Goal: Task Accomplishment & Management: Complete application form

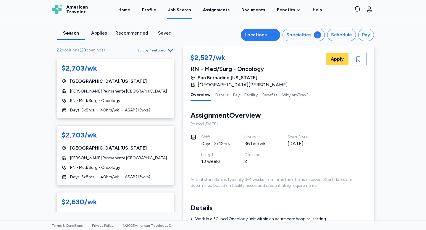
click at [255, 33] on div "Locations" at bounding box center [255, 34] width 22 height 7
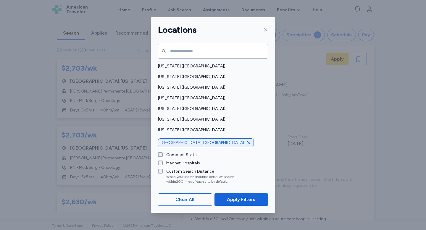
click at [246, 142] on icon "button" at bounding box center [248, 142] width 5 height 5
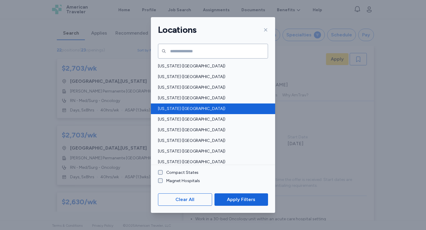
click at [178, 108] on span "[US_STATE] ([GEOGRAPHIC_DATA])" at bounding box center [211, 109] width 106 height 6
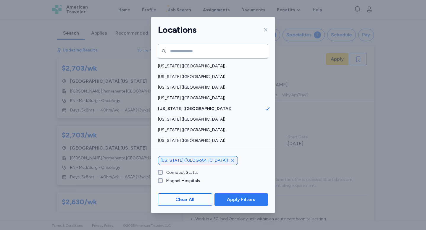
click at [241, 199] on span "Apply Filters" at bounding box center [241, 199] width 28 height 7
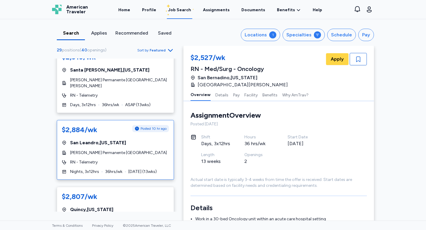
scroll to position [146, 0]
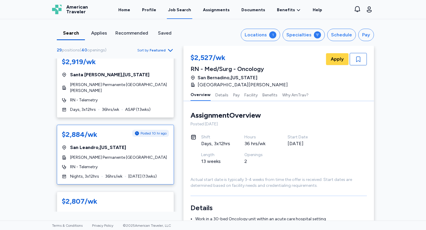
click at [113, 142] on div "$2,884/wk Posted 10 hr ago [GEOGRAPHIC_DATA] , [US_STATE] [PERSON_NAME] Permane…" at bounding box center [115, 155] width 117 height 60
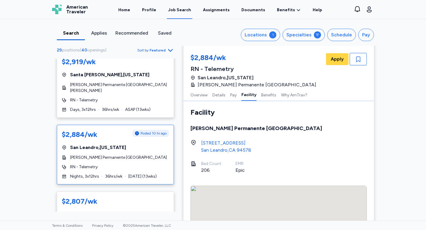
scroll to position [547, 0]
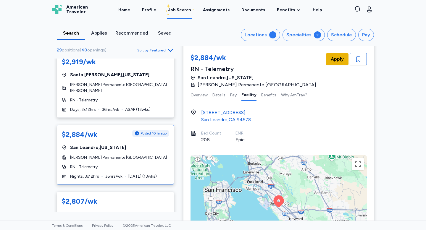
click at [333, 61] on span "Apply" at bounding box center [337, 59] width 13 height 7
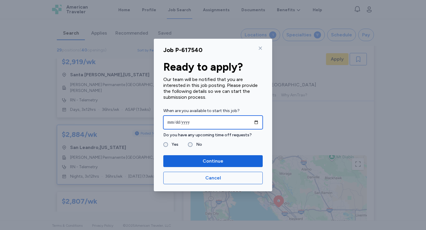
click at [257, 122] on input "date" at bounding box center [212, 123] width 99 height 14
type input "**********"
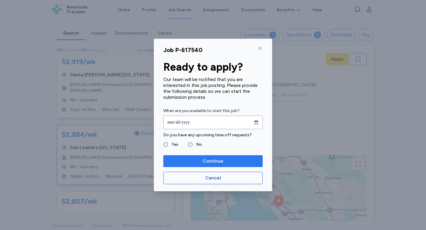
click at [192, 158] on span "Continue" at bounding box center [213, 161] width 90 height 7
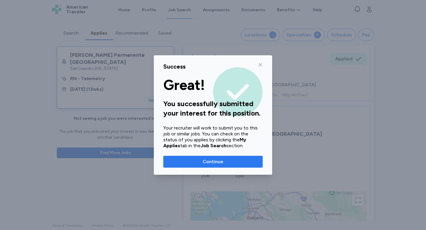
click at [218, 162] on span "Continue" at bounding box center [213, 161] width 21 height 7
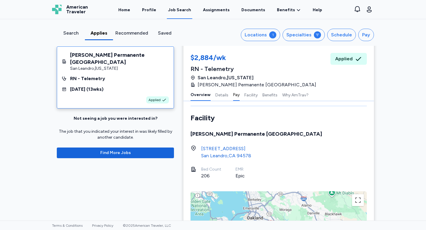
click at [233, 96] on button "Pay" at bounding box center [236, 94] width 7 height 12
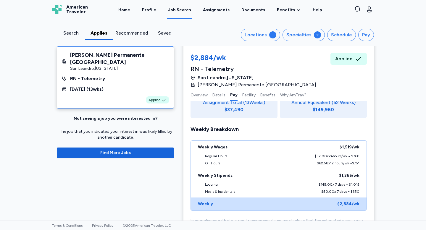
scroll to position [411, 0]
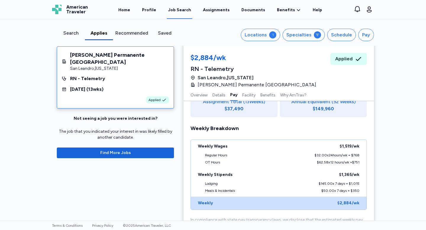
click at [74, 35] on div "Search" at bounding box center [70, 33] width 23 height 7
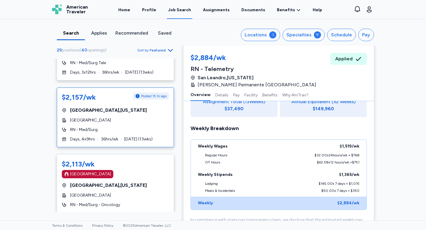
scroll to position [1290, 0]
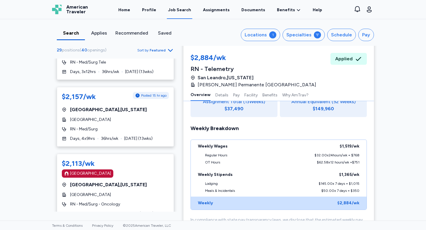
click at [164, 51] on span "Featured" at bounding box center [158, 50] width 16 height 5
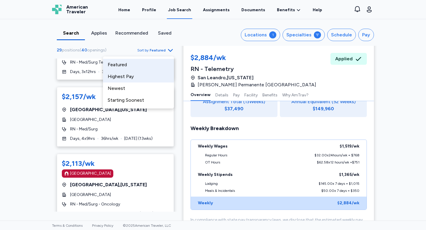
click at [141, 79] on div "Highest Pay" at bounding box center [138, 77] width 71 height 12
